Goal: Task Accomplishment & Management: Use online tool/utility

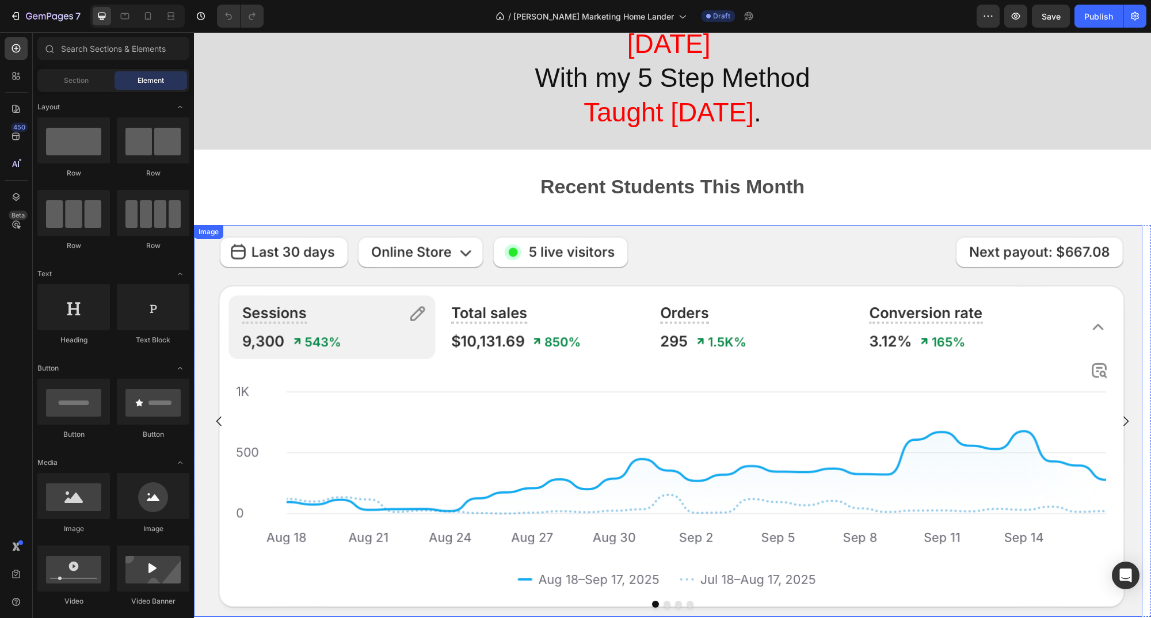
scroll to position [166, 0]
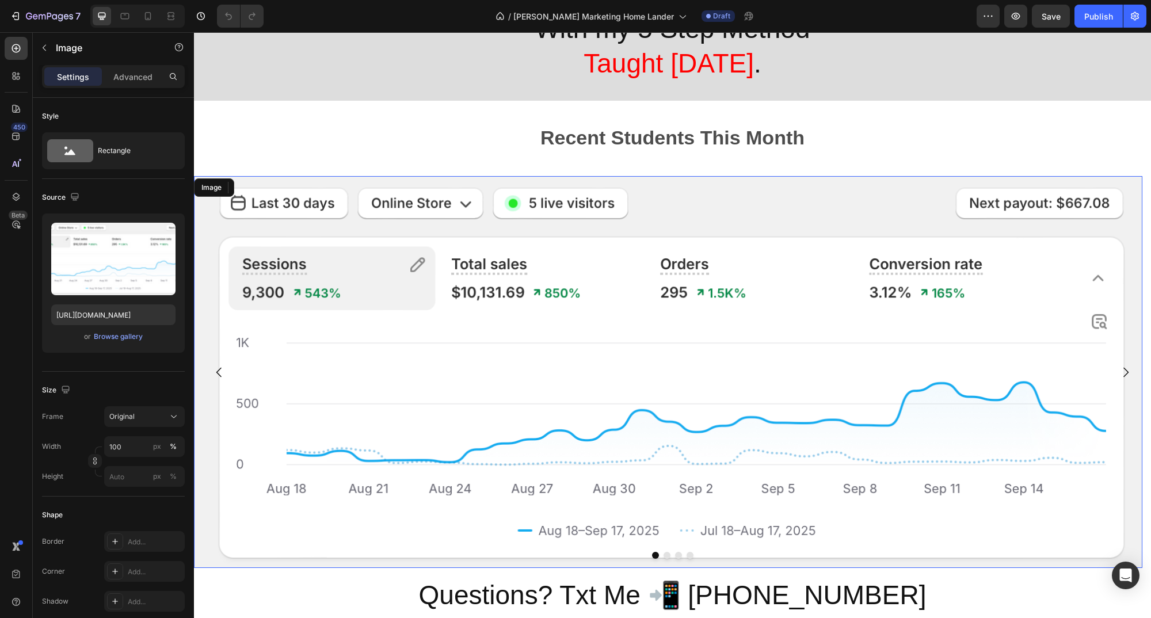
click at [749, 336] on img at bounding box center [668, 372] width 948 height 392
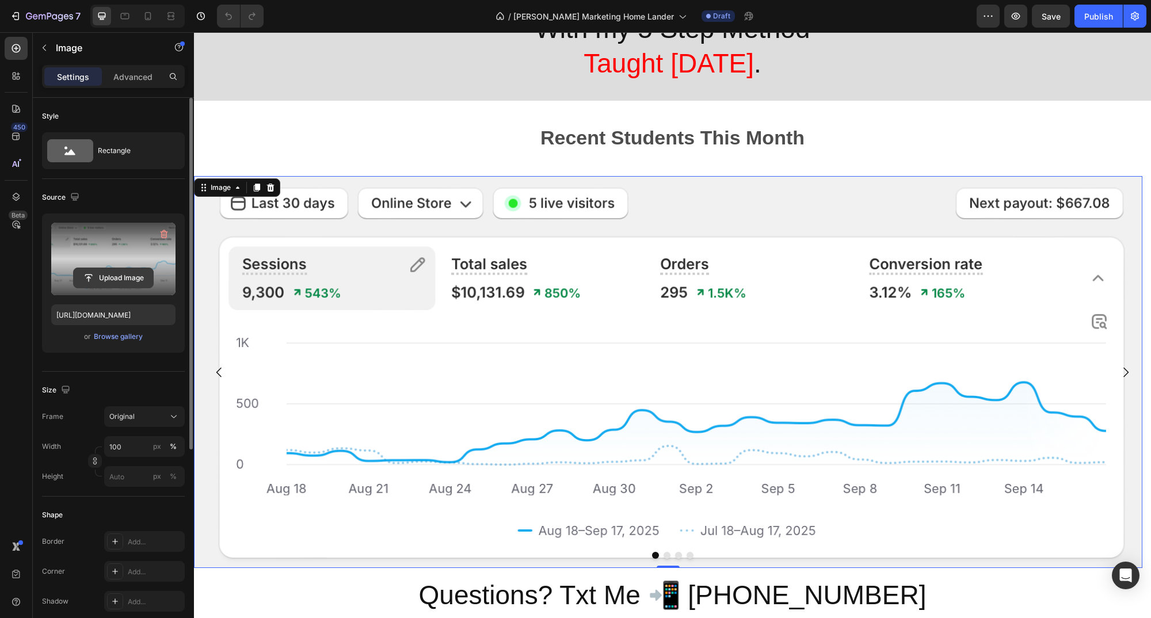
click at [117, 278] on input "file" at bounding box center [113, 278] width 79 height 20
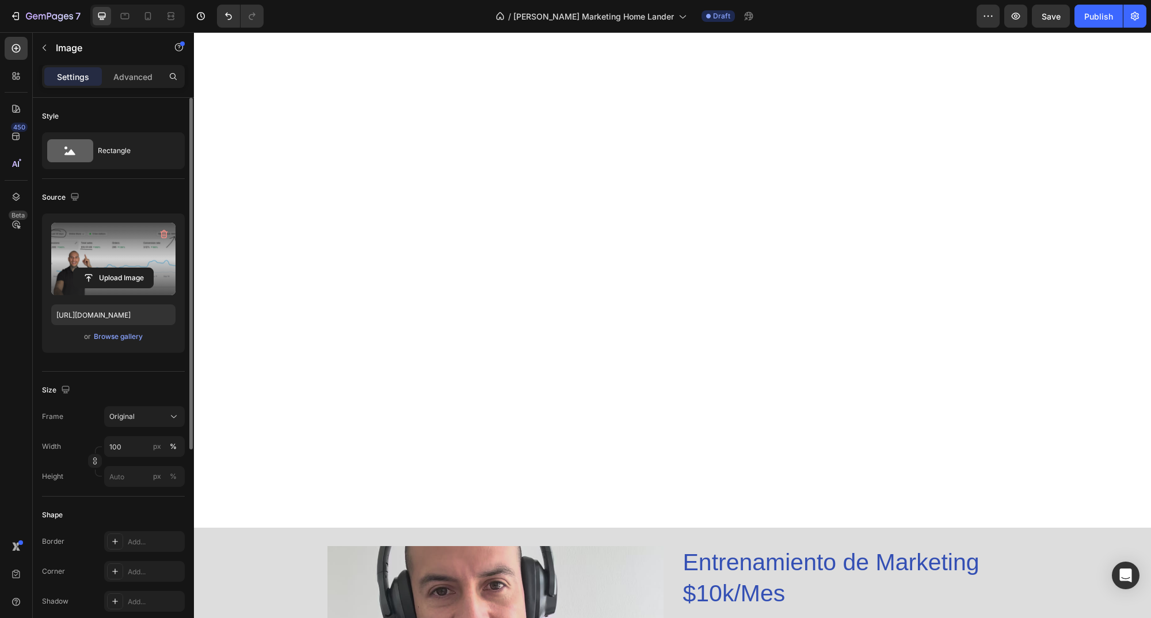
scroll to position [170, 0]
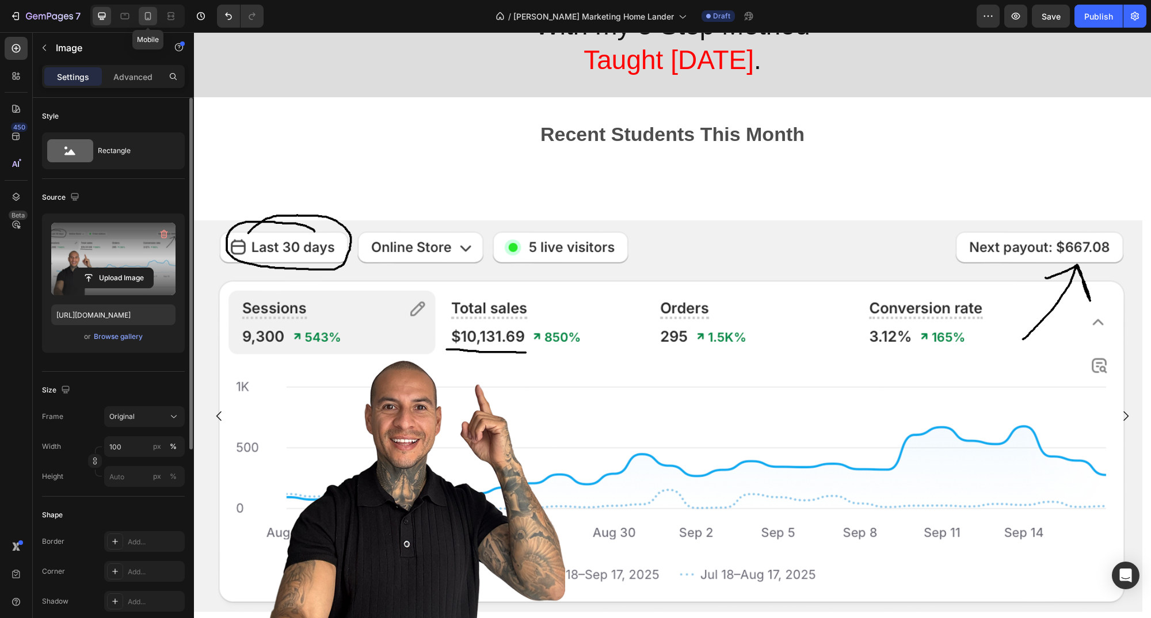
click at [144, 16] on icon at bounding box center [148, 16] width 12 height 12
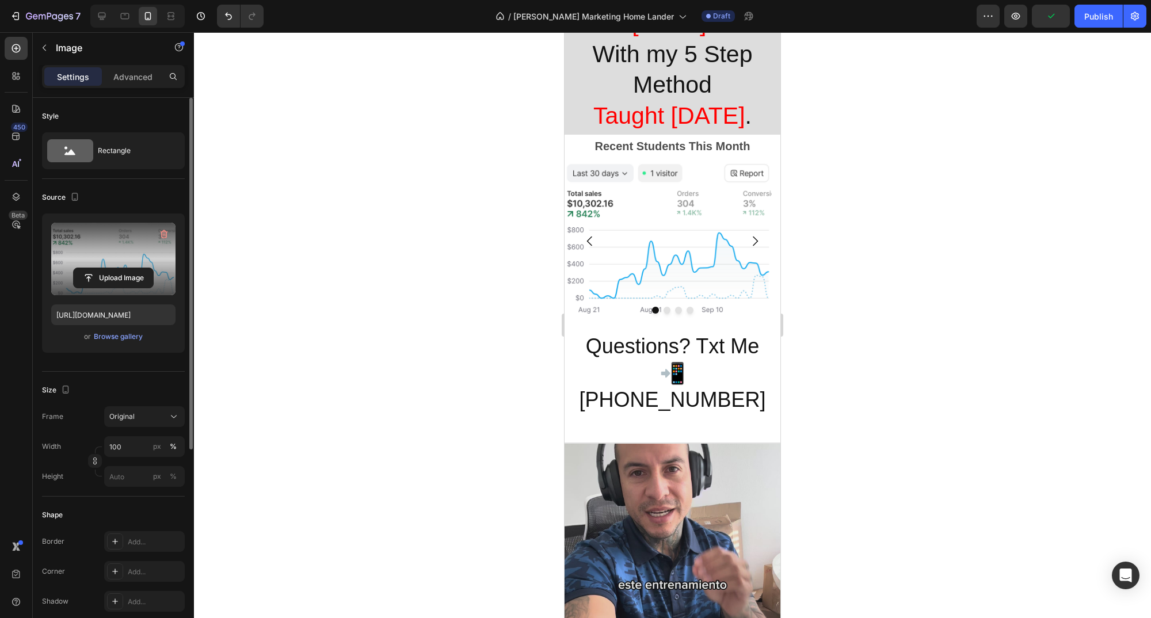
scroll to position [101, 0]
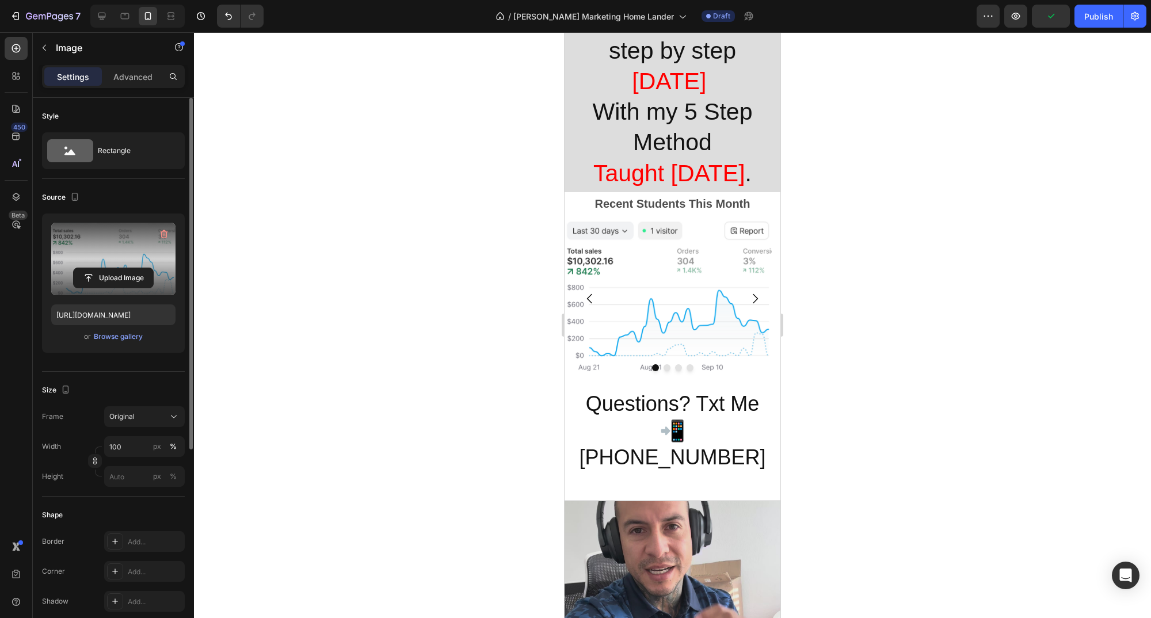
click at [670, 306] on img at bounding box center [667, 299] width 207 height 162
click at [685, 299] on img at bounding box center [667, 299] width 207 height 162
click at [670, 299] on img at bounding box center [667, 299] width 207 height 162
click at [126, 278] on input "file" at bounding box center [113, 278] width 79 height 20
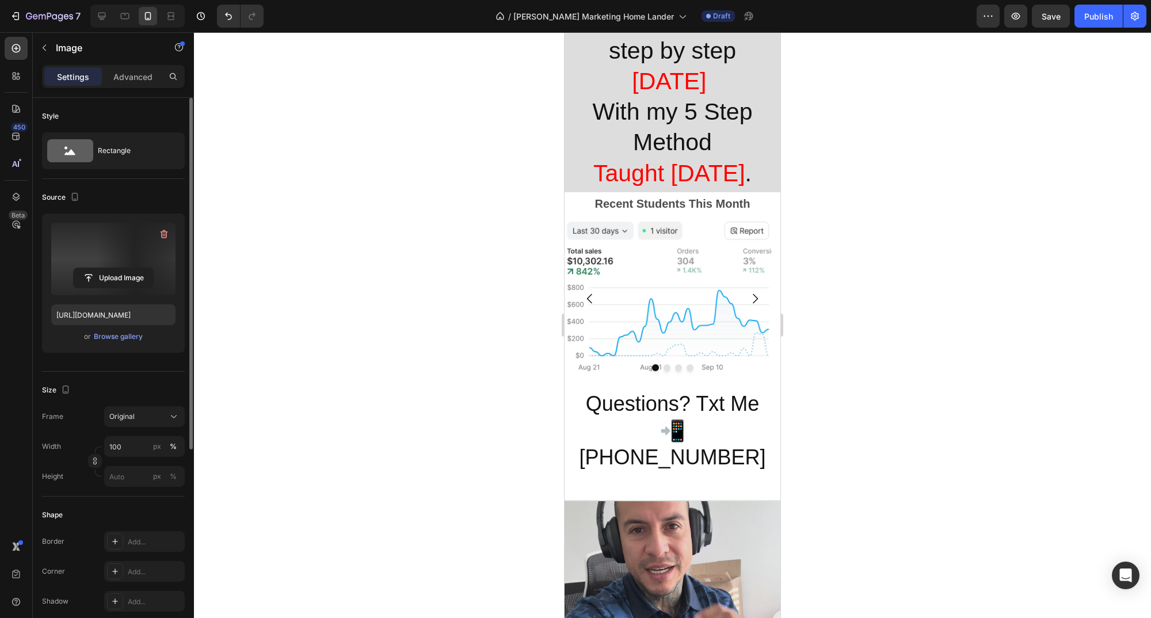
type input "[URL][DOMAIN_NAME]"
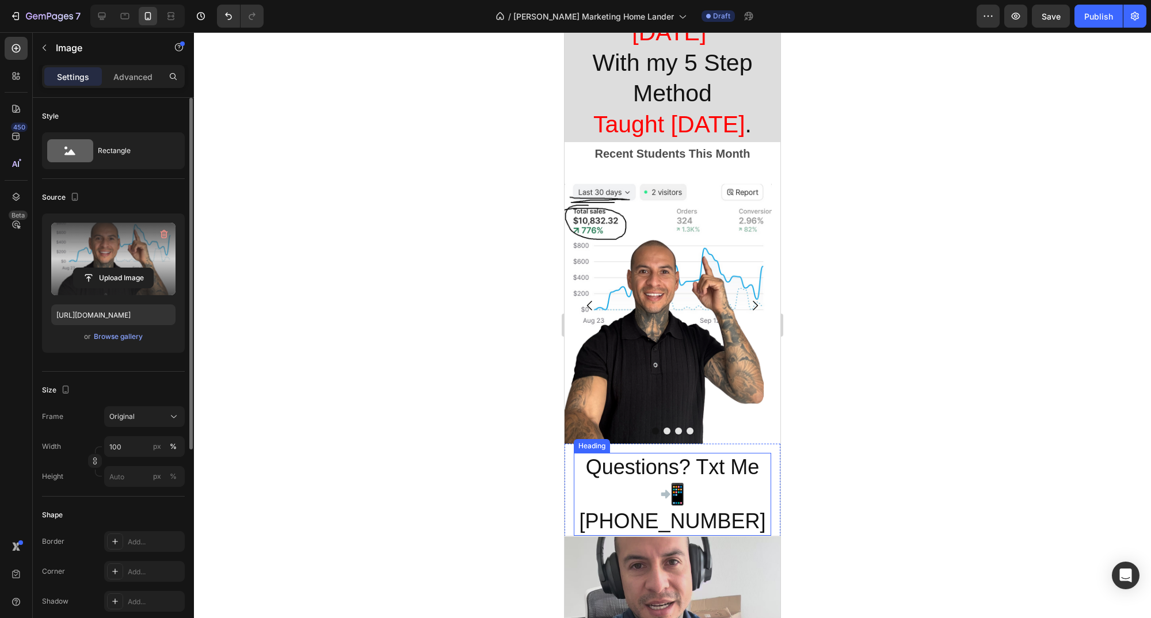
scroll to position [0, 0]
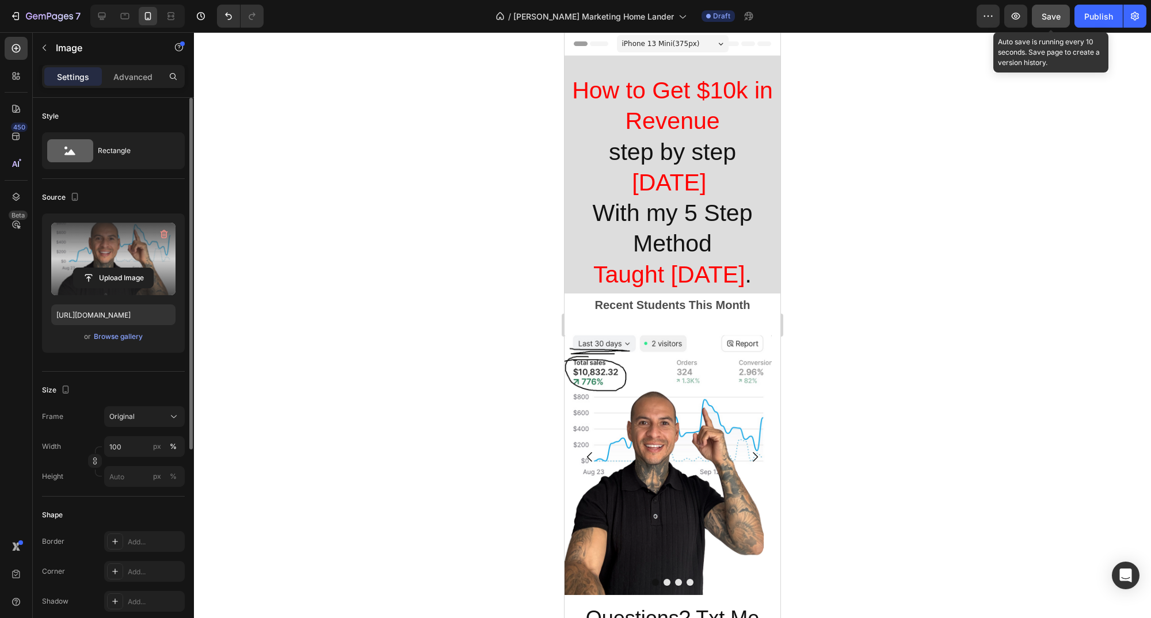
click at [1046, 18] on span "Save" at bounding box center [1050, 17] width 19 height 10
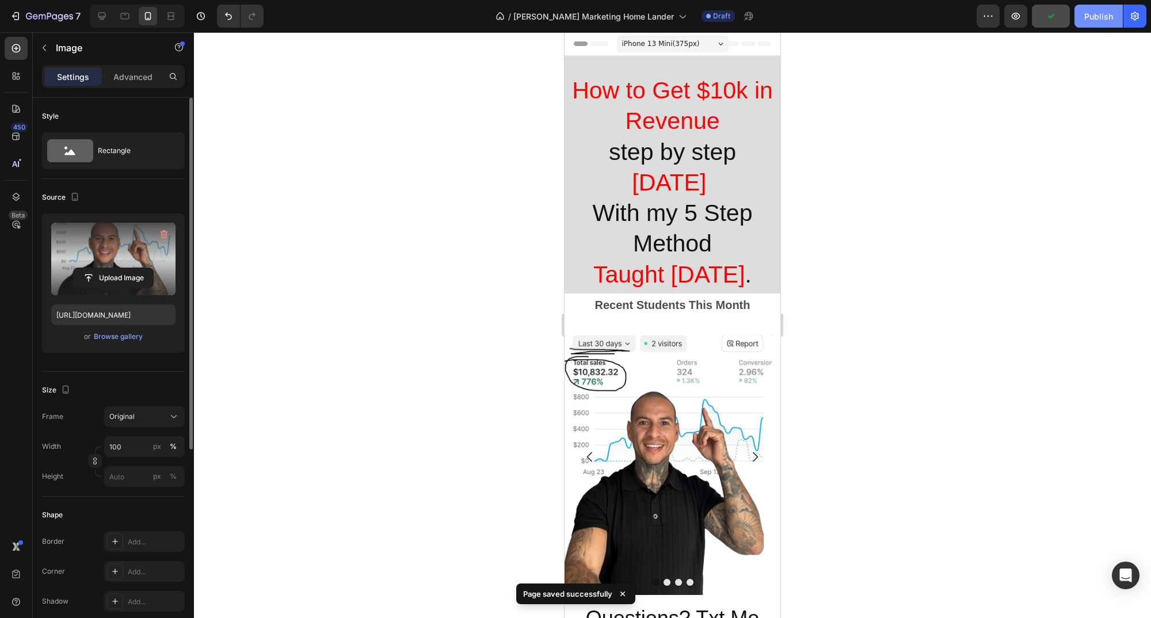
click at [1095, 20] on div "Publish" at bounding box center [1098, 16] width 29 height 12
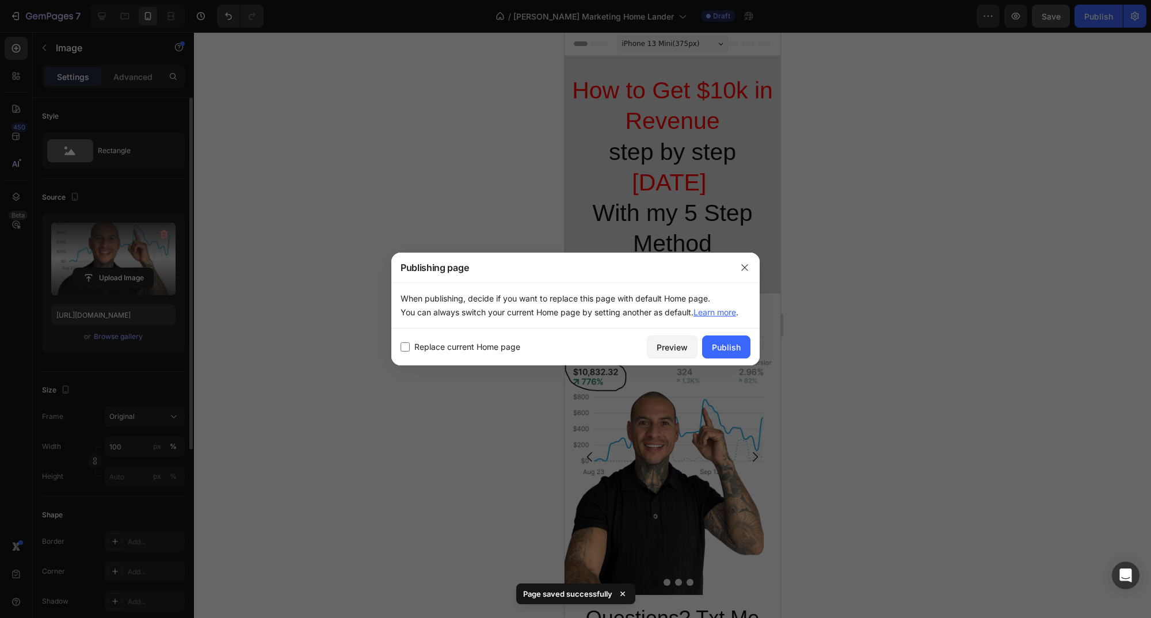
click at [409, 346] on input "checkbox" at bounding box center [404, 346] width 9 height 9
checkbox input "true"
click at [731, 349] on div "Publish" at bounding box center [726, 347] width 29 height 12
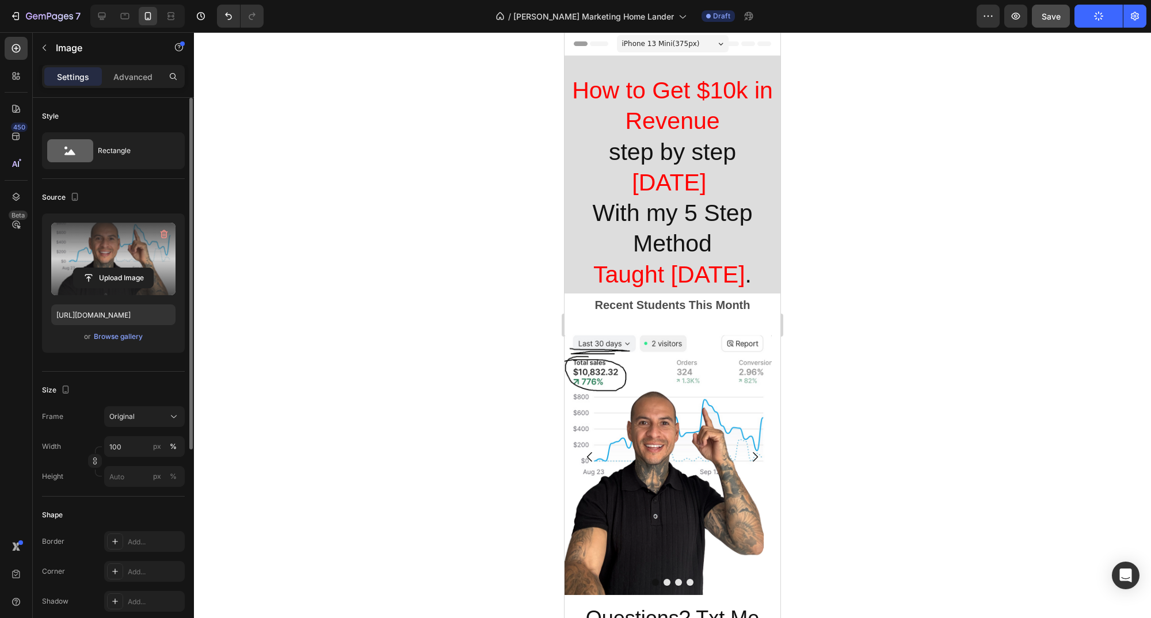
click at [88, 10] on div at bounding box center [135, 16] width 99 height 23
click at [98, 13] on icon at bounding box center [102, 16] width 12 height 12
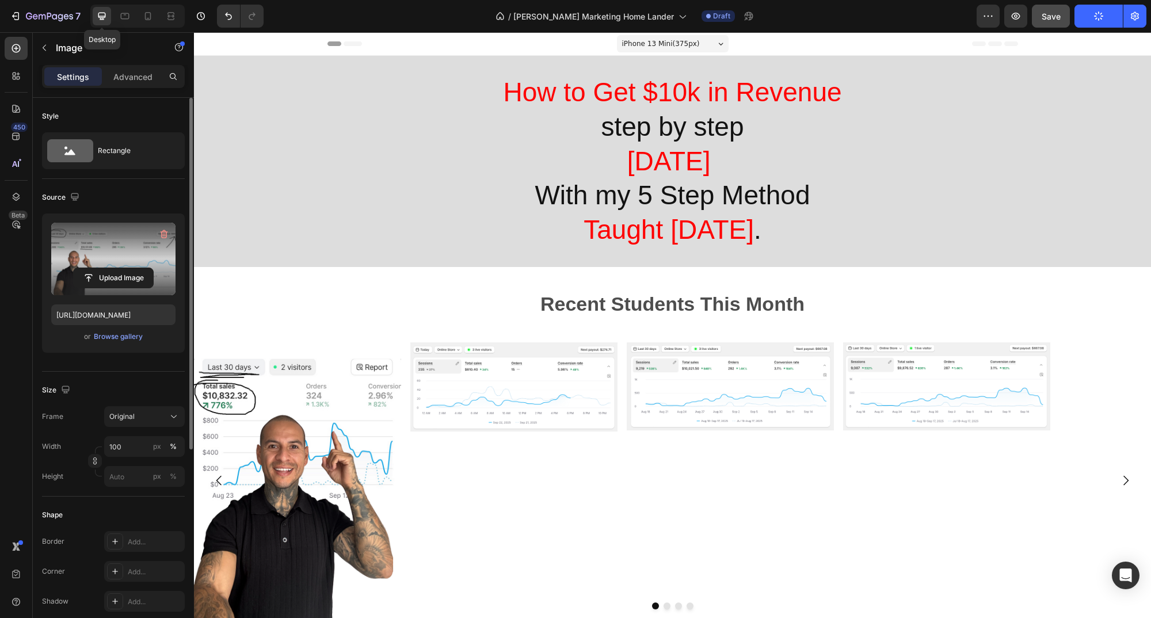
type input "[URL][DOMAIN_NAME]"
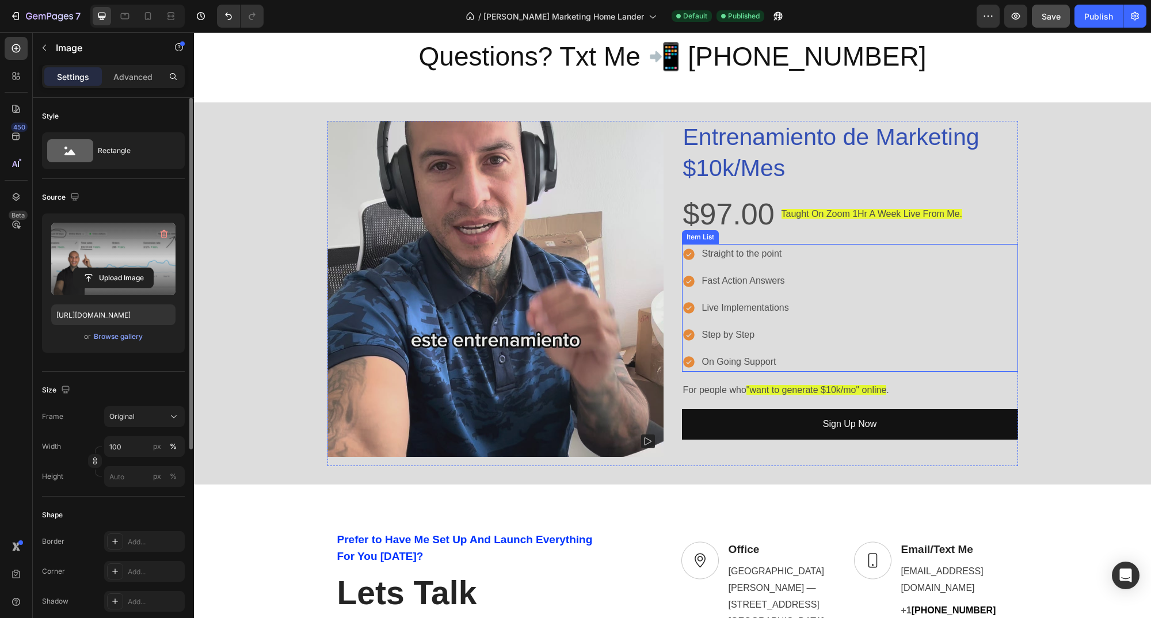
scroll to position [706, 0]
